Goal: Entertainment & Leisure: Consume media (video, audio)

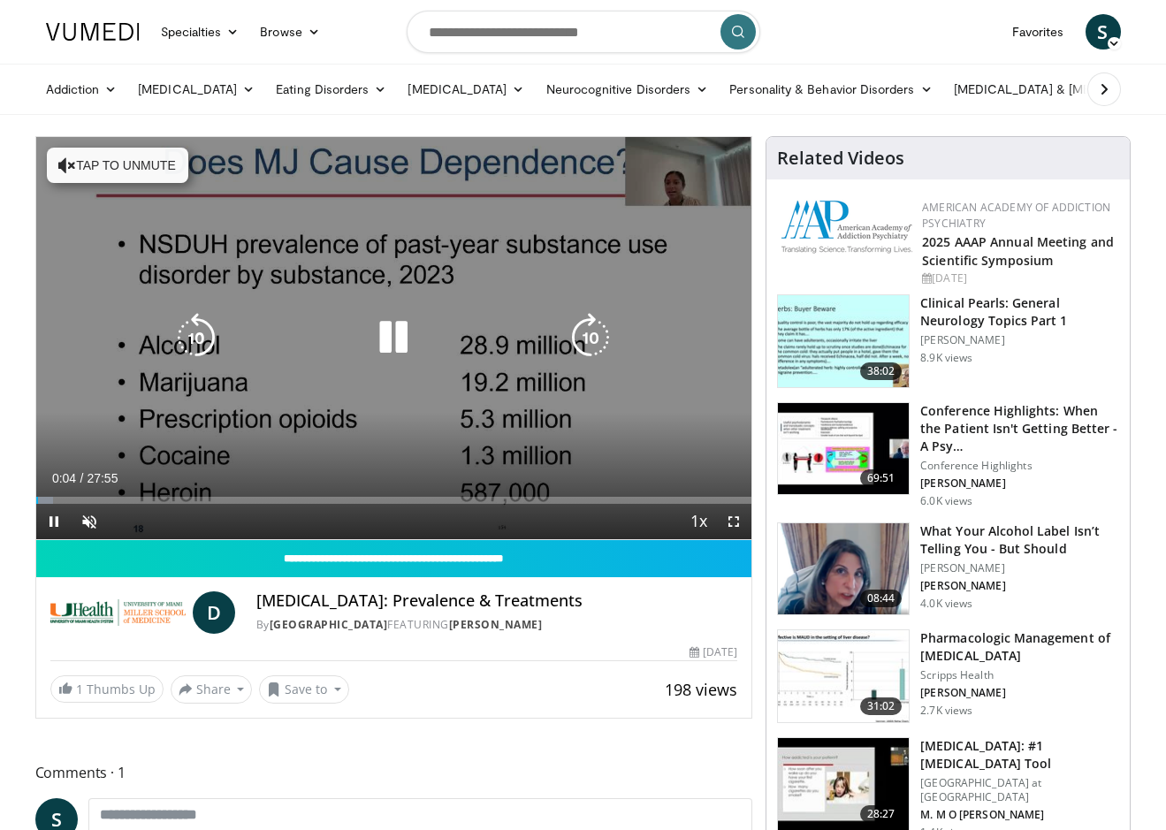
click at [125, 164] on button "Tap to unmute" at bounding box center [117, 165] width 141 height 35
click at [392, 338] on icon "Video Player" at bounding box center [394, 338] width 50 height 50
